Goal: Task Accomplishment & Management: Manage account settings

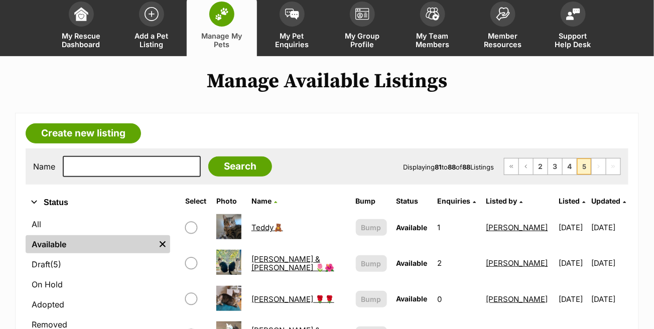
scroll to position [100, 0]
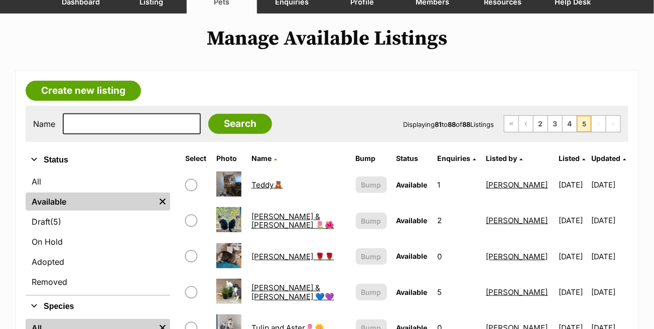
click at [107, 198] on link "Available" at bounding box center [91, 202] width 130 height 18
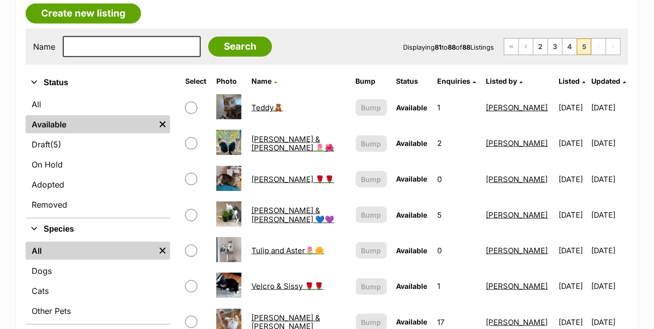
scroll to position [151, 0]
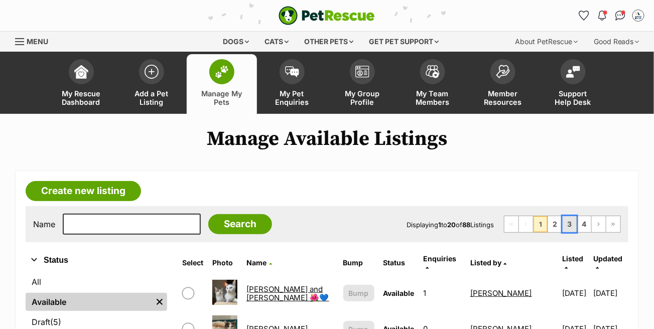
click at [573, 224] on link "3" at bounding box center [570, 224] width 14 height 16
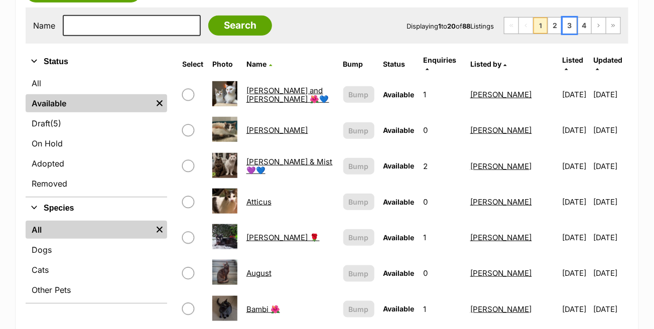
scroll to position [201, 0]
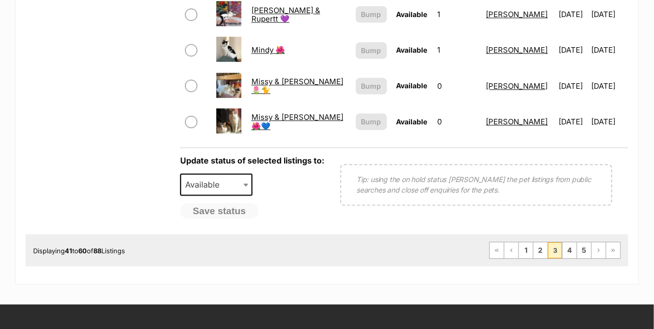
scroll to position [854, 0]
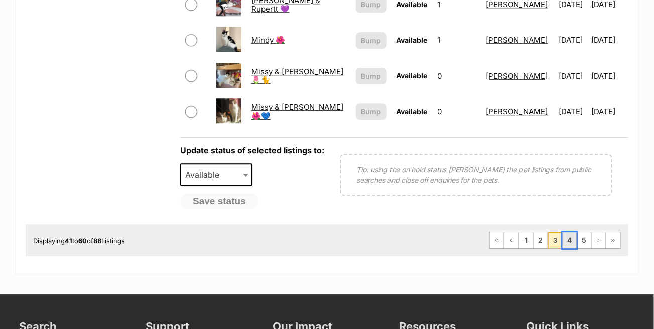
click at [574, 234] on link "4" at bounding box center [570, 241] width 14 height 16
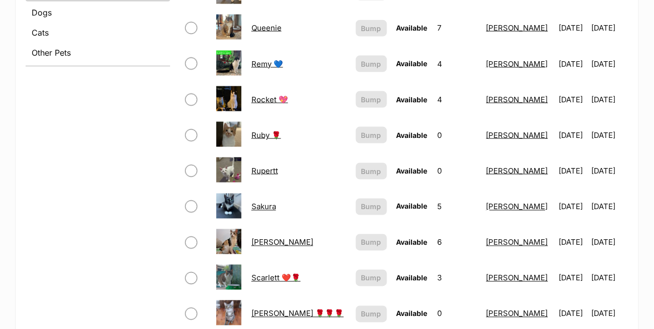
scroll to position [452, 0]
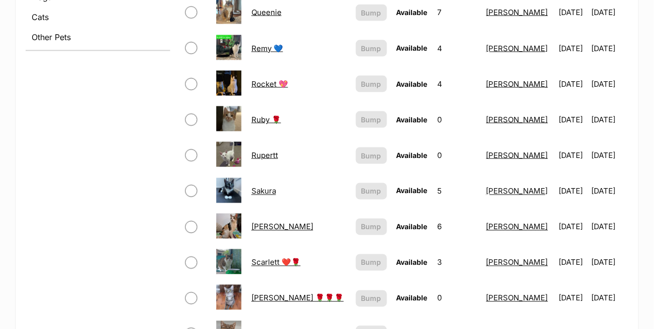
click at [269, 189] on link "Sakura" at bounding box center [264, 192] width 25 height 10
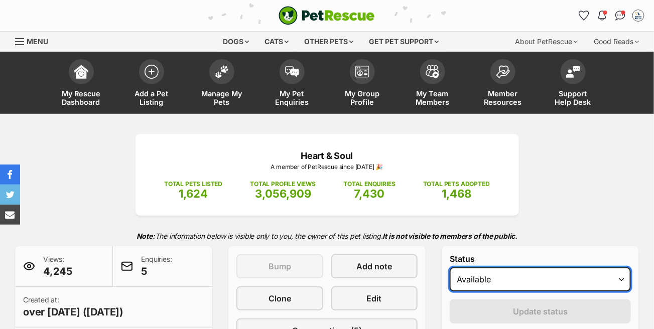
click at [536, 275] on select "Draft - not available as listing has enquires Available On hold Adopted" at bounding box center [540, 280] width 181 height 24
click at [450, 268] on select "Draft - not available as listing has enquires Available On hold Adopted" at bounding box center [540, 280] width 181 height 24
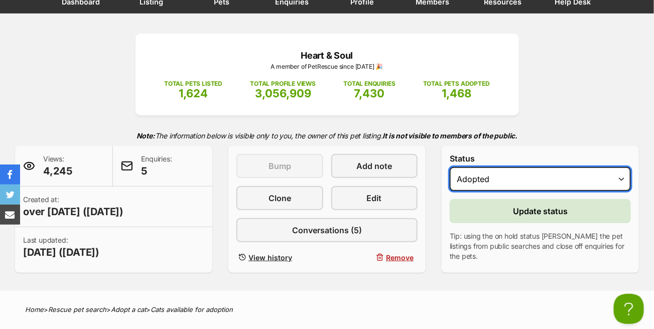
click at [521, 186] on select "Draft - not available as listing has enquires Available On hold Adopted" at bounding box center [540, 179] width 181 height 24
select select "on_hold"
click at [450, 167] on select "Draft - not available as listing has enquires Available On hold Adopted" at bounding box center [540, 179] width 181 height 24
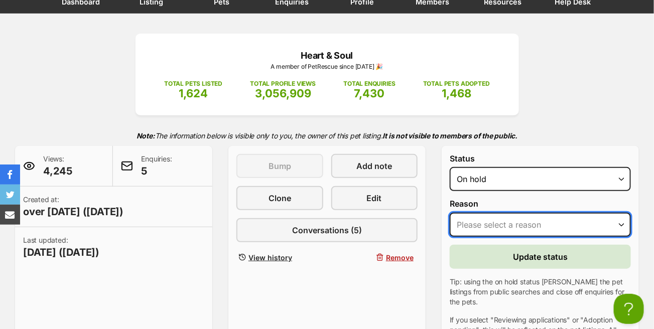
click at [532, 232] on select "Please select a reason Medical reasons Reviewing applications Adoption pending …" at bounding box center [540, 225] width 181 height 24
select select "adoption_pending"
click at [450, 213] on select "Please select a reason Medical reasons Reviewing applications Adoption pending …" at bounding box center [540, 225] width 181 height 24
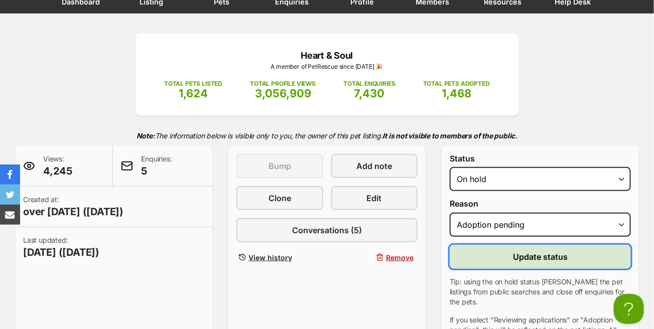
click at [520, 262] on button "Update status" at bounding box center [540, 257] width 181 height 24
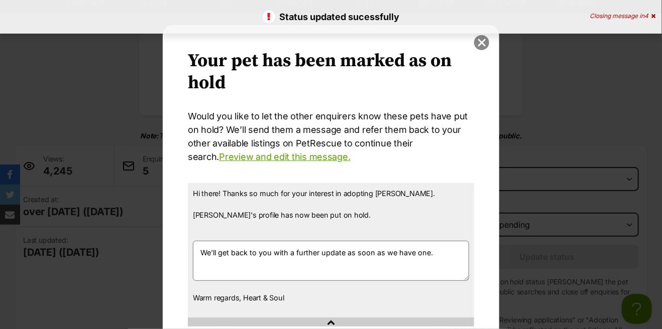
click at [477, 45] on button "close" at bounding box center [481, 42] width 15 height 15
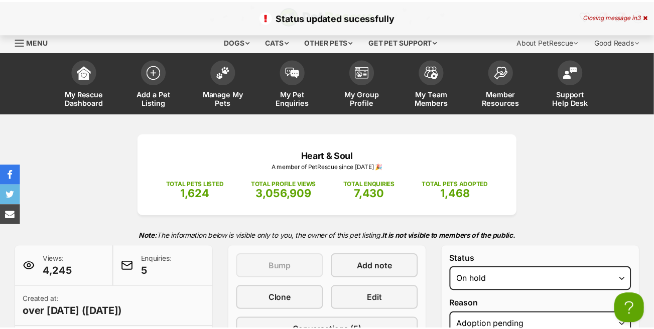
scroll to position [100, 0]
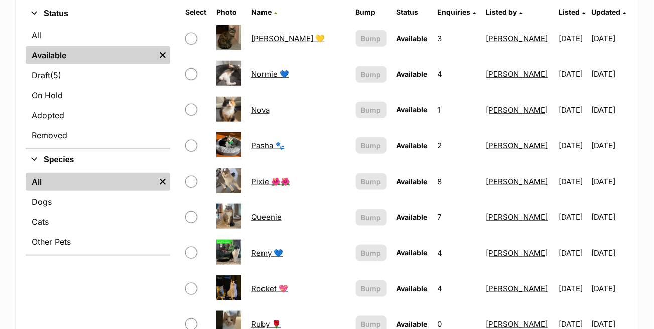
scroll to position [197, 0]
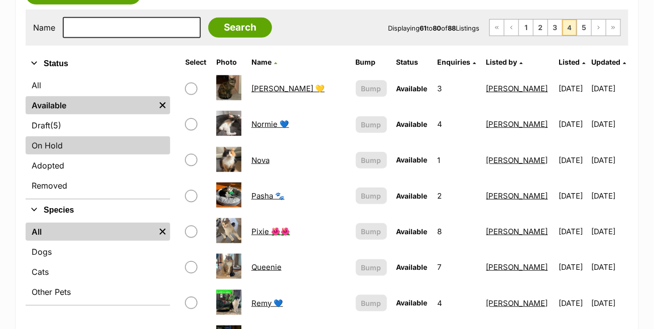
click at [59, 147] on link "On Hold" at bounding box center [98, 146] width 145 height 18
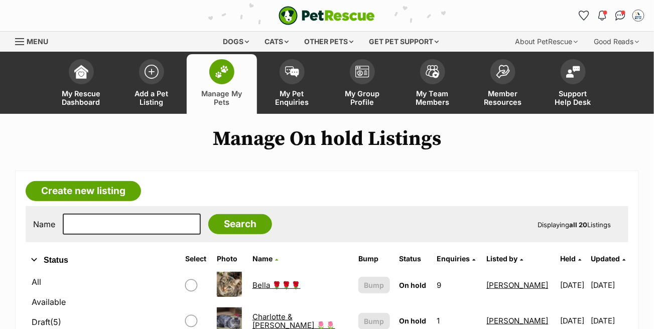
click at [226, 77] on img at bounding box center [222, 71] width 14 height 13
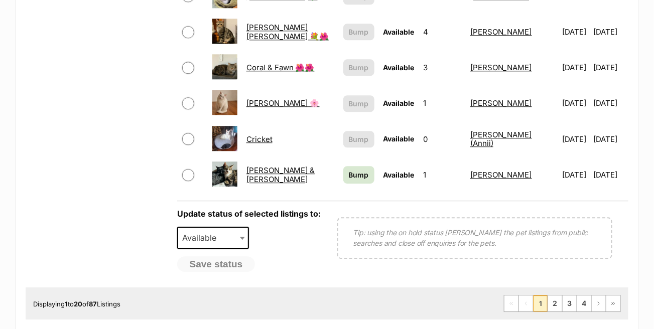
scroll to position [854, 0]
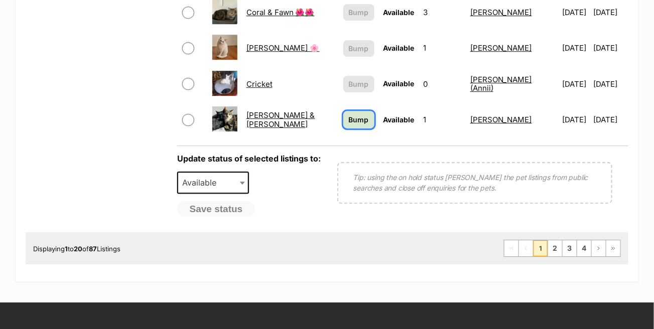
click at [349, 115] on span "Bump" at bounding box center [359, 120] width 20 height 11
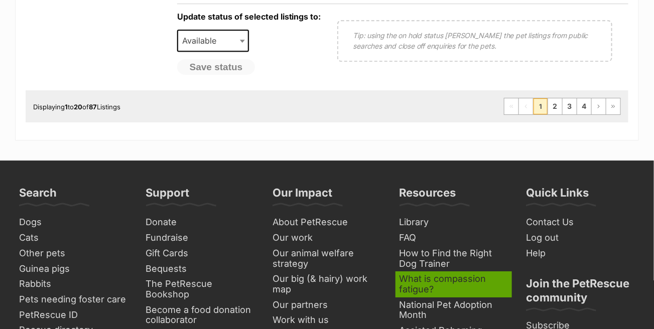
scroll to position [1005, 0]
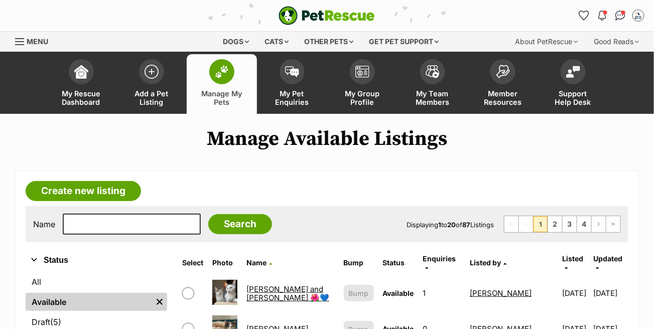
click at [20, 40] on div "Menu" at bounding box center [20, 42] width 10 height 8
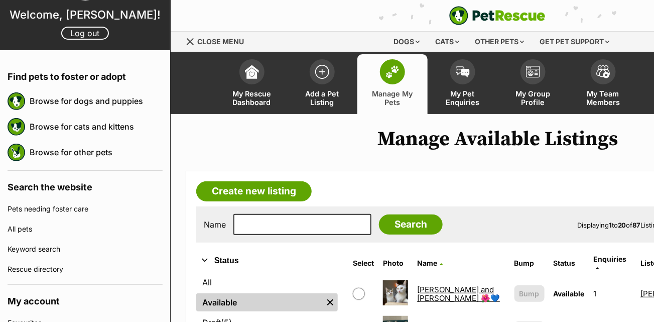
scroll to position [100, 0]
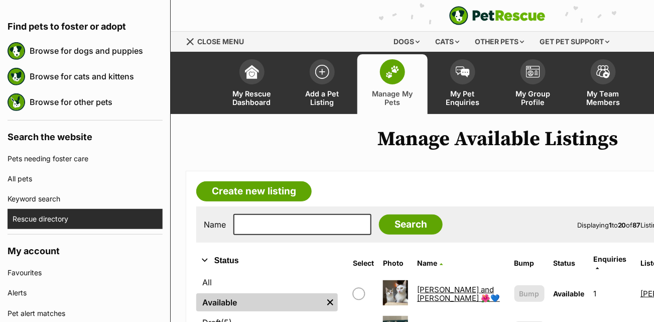
click at [52, 220] on link "Rescue directory" at bounding box center [88, 219] width 150 height 20
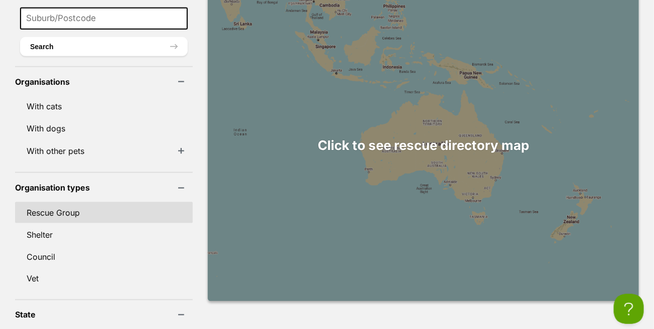
scroll to position [402, 0]
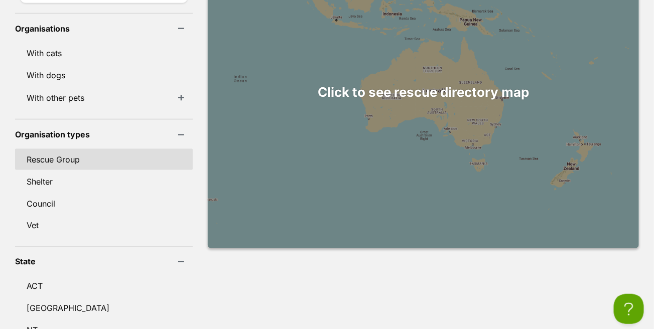
click at [77, 149] on link "Rescue Group" at bounding box center [104, 159] width 178 height 21
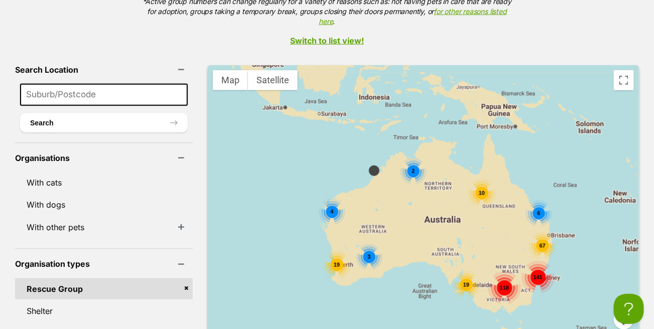
scroll to position [201, 0]
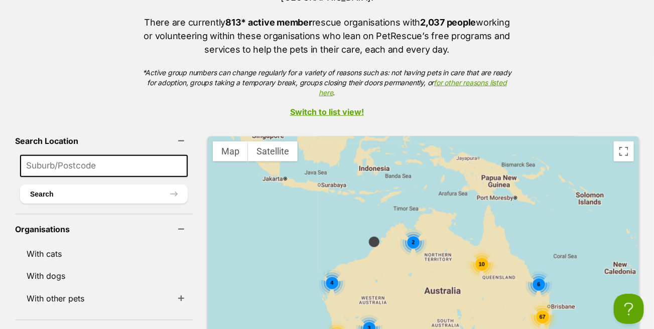
click at [343, 107] on link "Switch to list view!" at bounding box center [327, 111] width 654 height 9
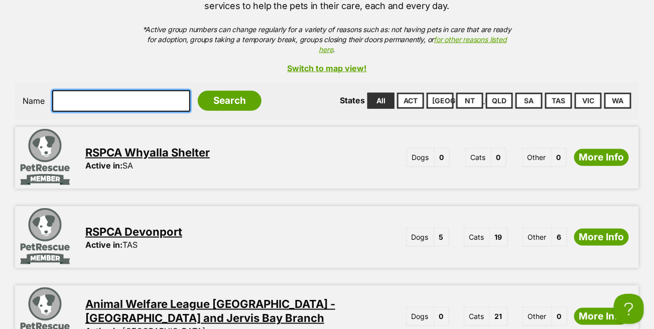
click at [135, 90] on input "text" at bounding box center [121, 100] width 138 height 21
type input "Passion for paws"
click at [198, 91] on input "Search" at bounding box center [230, 101] width 64 height 20
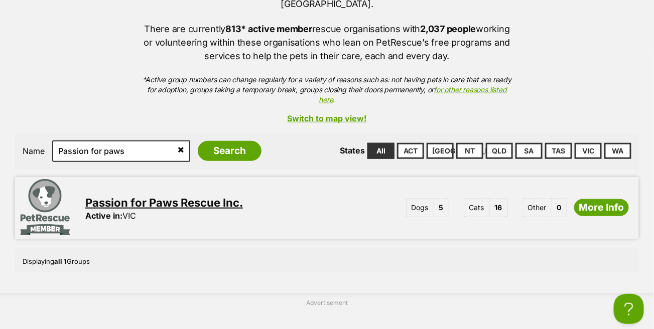
click at [210, 196] on link "Passion for Paws Rescue Inc." at bounding box center [164, 202] width 158 height 13
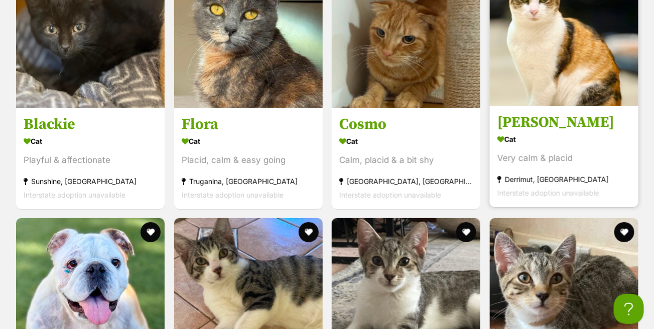
scroll to position [1205, 0]
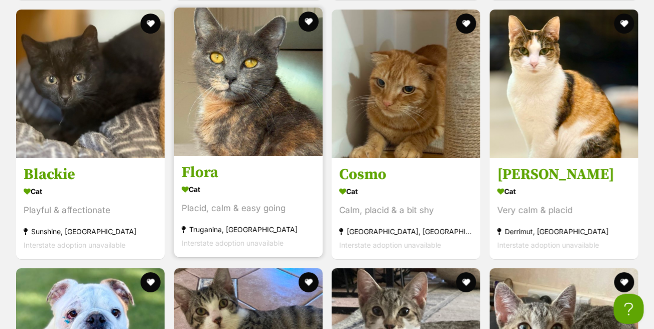
click at [208, 167] on h3 "Flora" at bounding box center [249, 172] width 134 height 19
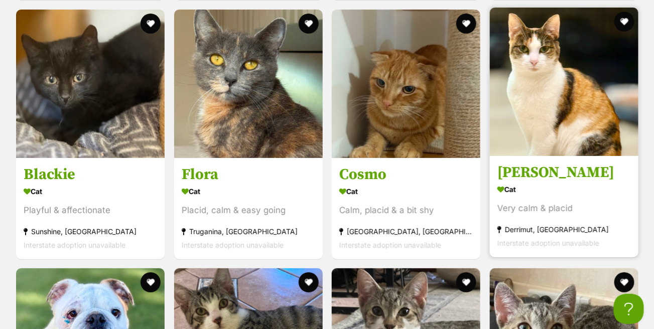
click at [530, 169] on h3 "[PERSON_NAME]" at bounding box center [565, 172] width 134 height 19
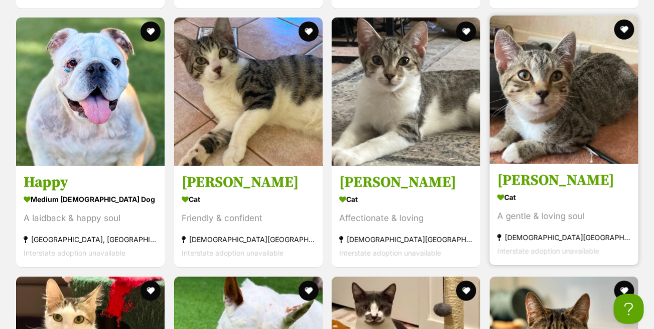
scroll to position [1658, 0]
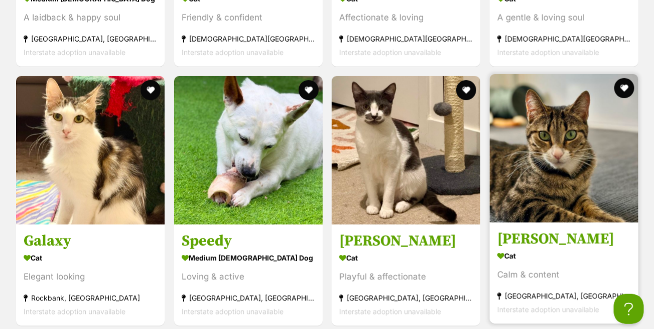
click at [534, 238] on h3 "[PERSON_NAME]" at bounding box center [565, 239] width 134 height 19
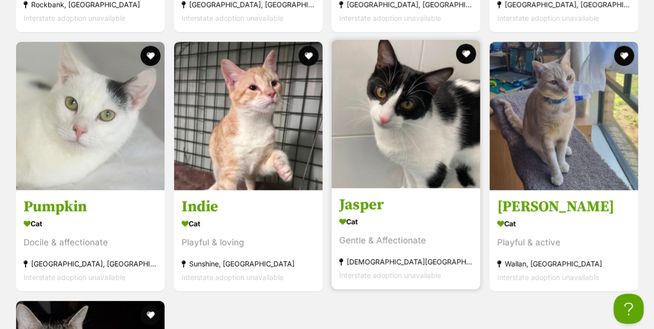
scroll to position [2009, 0]
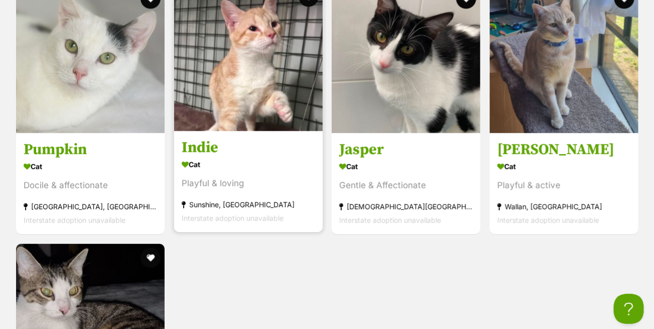
click at [189, 142] on h3 "Indie" at bounding box center [249, 147] width 134 height 19
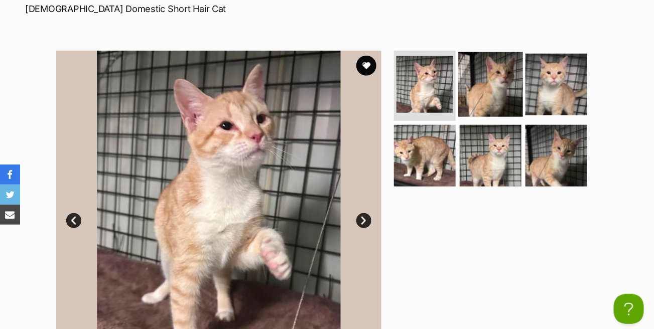
click at [512, 84] on img at bounding box center [491, 84] width 65 height 65
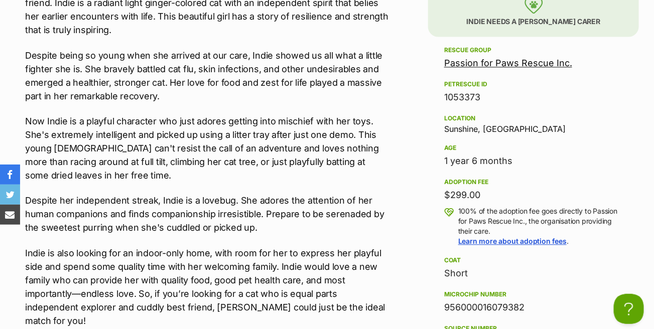
scroll to position [603, 0]
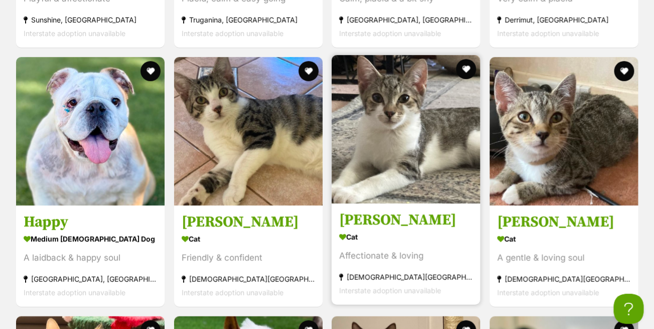
scroll to position [1406, 0]
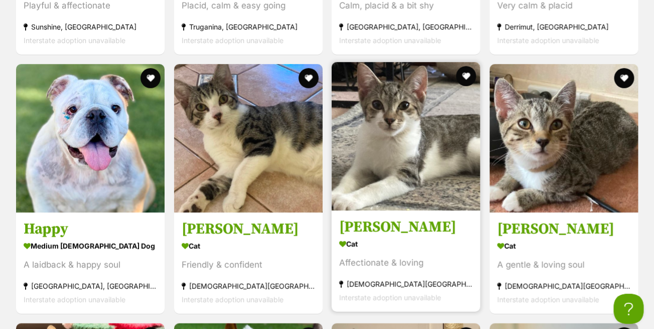
click at [392, 136] on img at bounding box center [406, 136] width 149 height 149
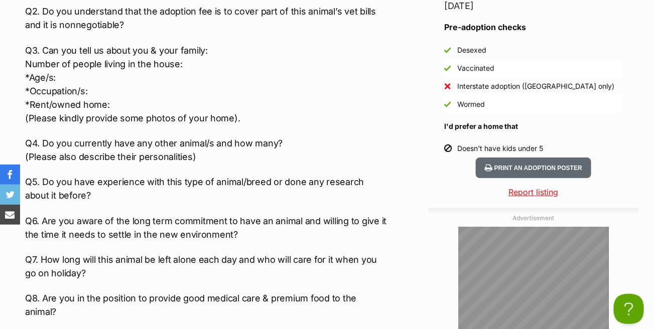
scroll to position [854, 0]
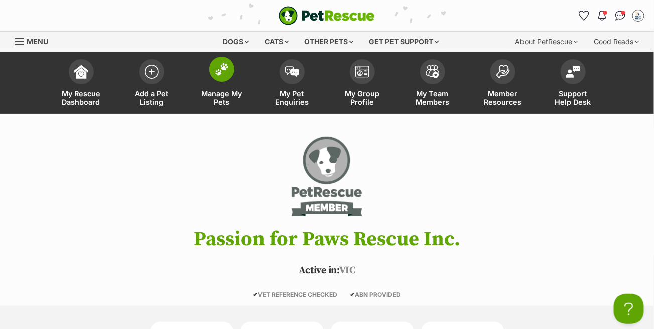
click at [224, 67] on img at bounding box center [222, 69] width 14 height 13
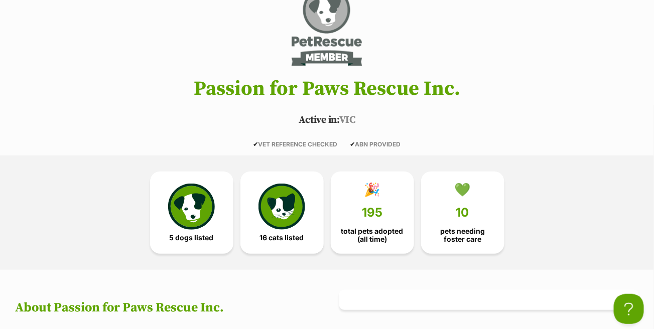
scroll to position [352, 0]
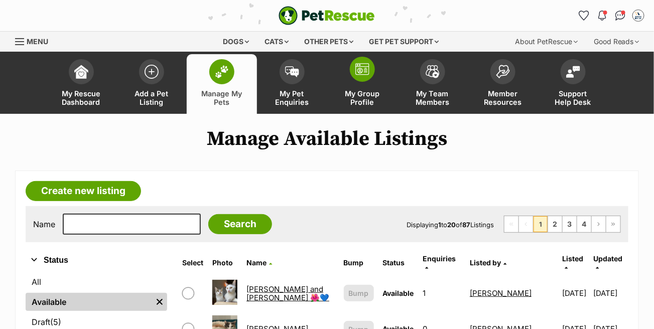
click at [362, 77] on span at bounding box center [362, 69] width 25 height 25
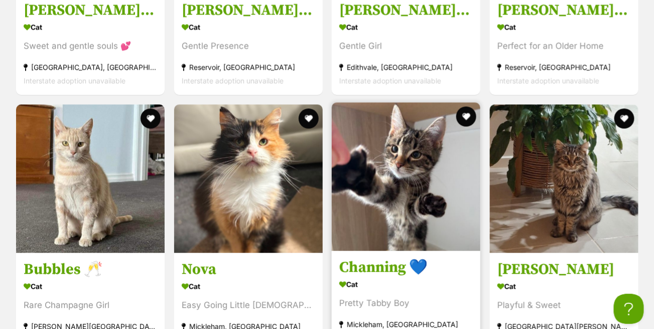
scroll to position [3215, 0]
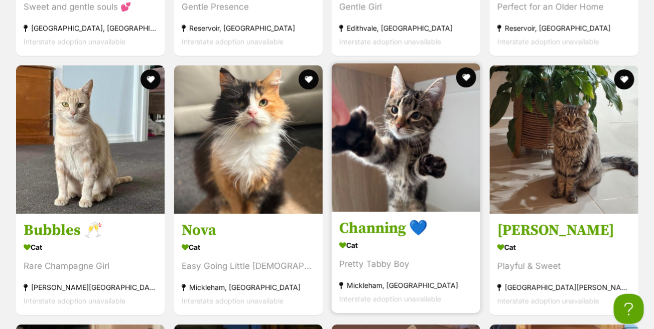
click at [362, 238] on h3 "Channing 💙" at bounding box center [407, 228] width 134 height 19
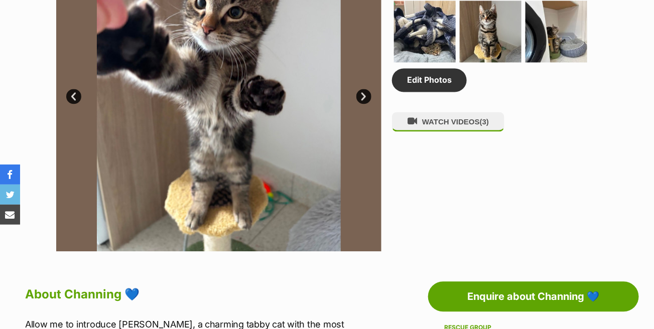
scroll to position [804, 0]
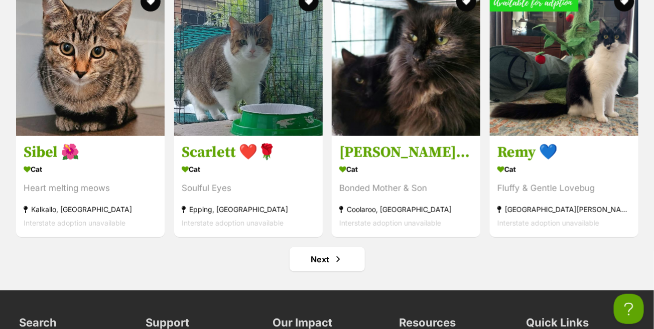
scroll to position [5123, 0]
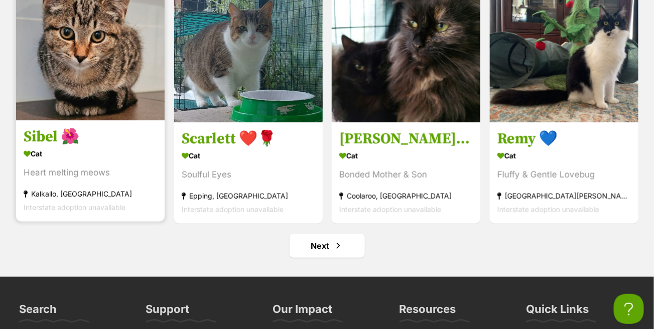
click at [42, 147] on h3 "Sibel 🌺" at bounding box center [91, 137] width 134 height 19
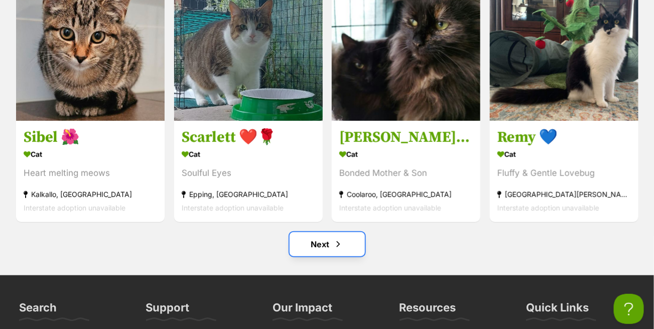
click at [325, 257] on link "Next" at bounding box center [327, 245] width 75 height 24
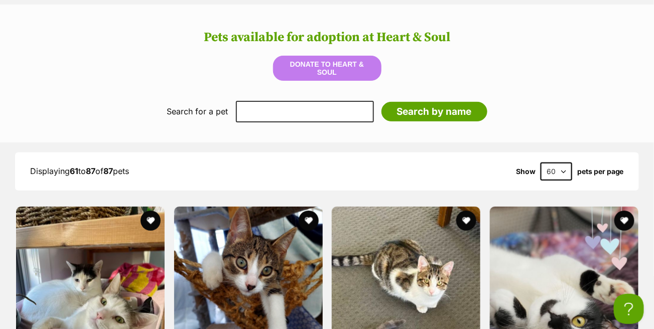
scroll to position [1406, 0]
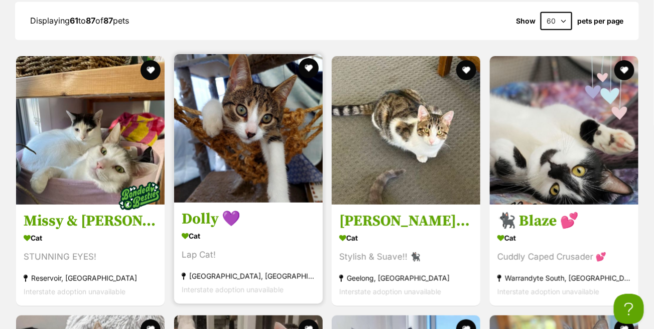
click at [199, 219] on h3 "Dolly 💜" at bounding box center [249, 219] width 134 height 19
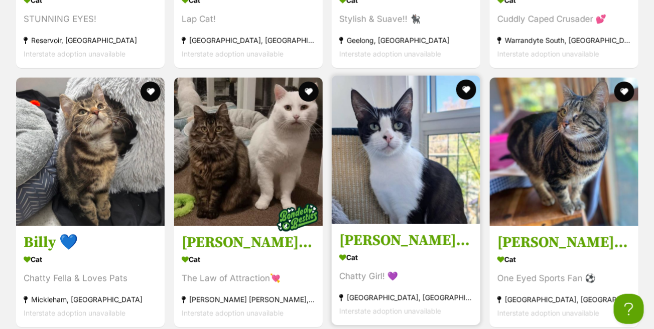
scroll to position [1708, 0]
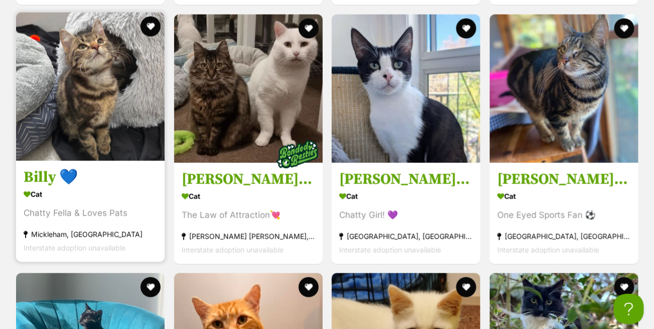
click at [44, 179] on h3 "Billy 💙" at bounding box center [91, 177] width 134 height 19
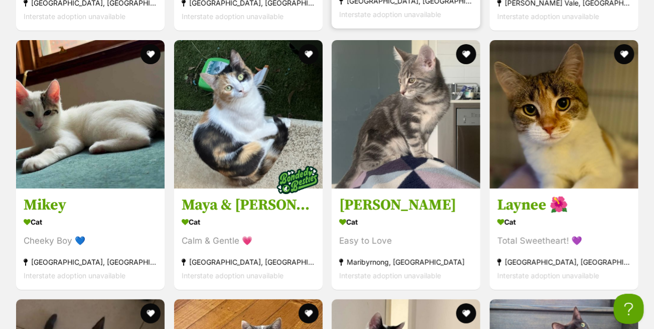
scroll to position [2461, 0]
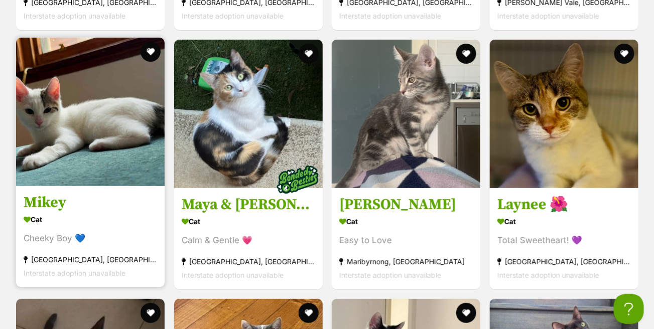
click at [54, 210] on h3 "Mikey" at bounding box center [91, 202] width 134 height 19
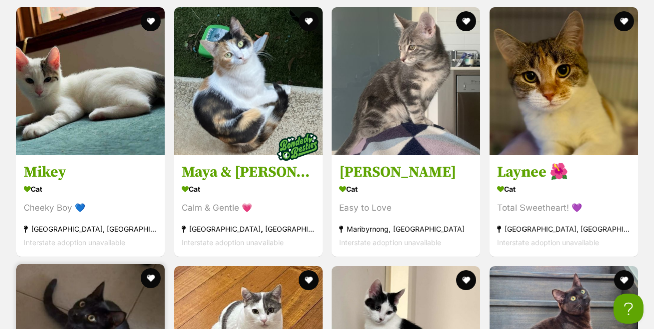
scroll to position [2511, 0]
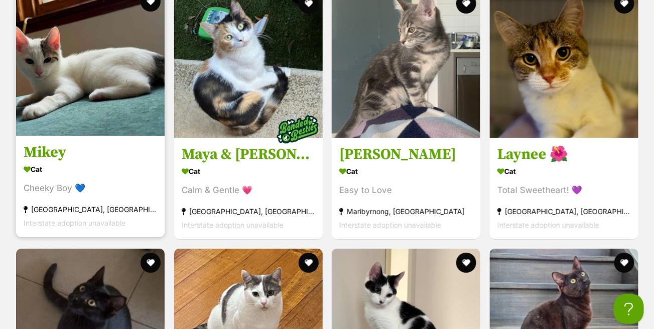
click at [51, 157] on h3 "Mikey" at bounding box center [91, 152] width 134 height 19
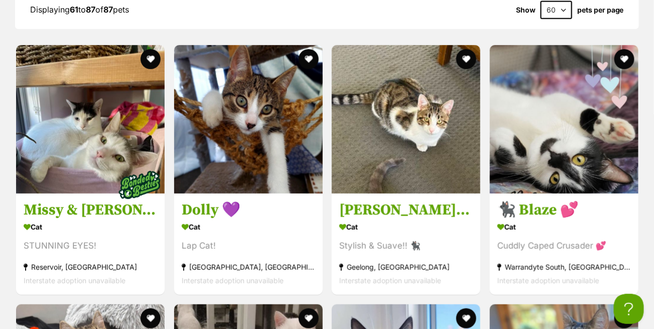
scroll to position [1406, 0]
